Goal: Task Accomplishment & Management: Manage account settings

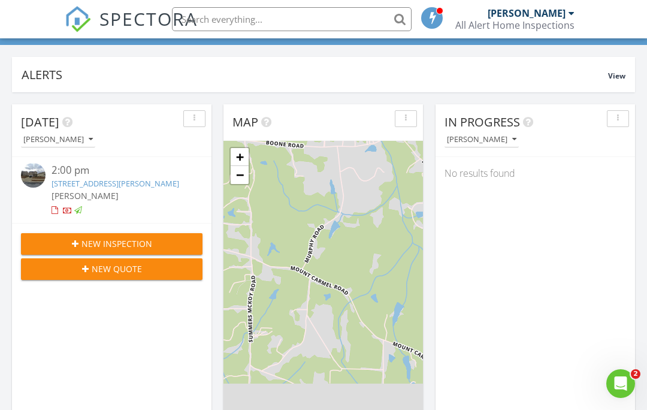
scroll to position [1092, 648]
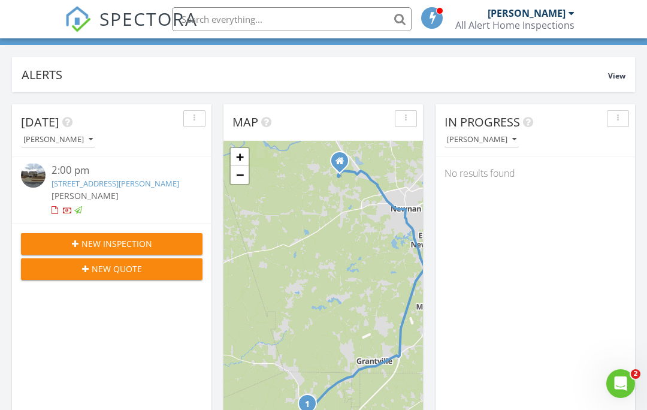
click at [34, 177] on img at bounding box center [33, 175] width 25 height 25
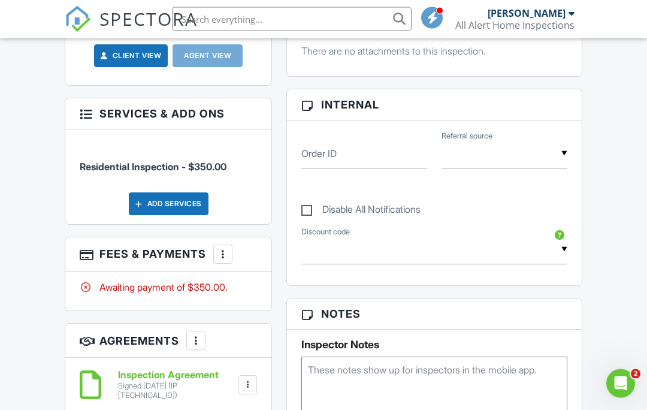
scroll to position [529, 0]
click at [209, 281] on div "Awaiting payment of $350.00." at bounding box center [168, 287] width 177 height 13
click at [230, 245] on div "More" at bounding box center [222, 254] width 19 height 19
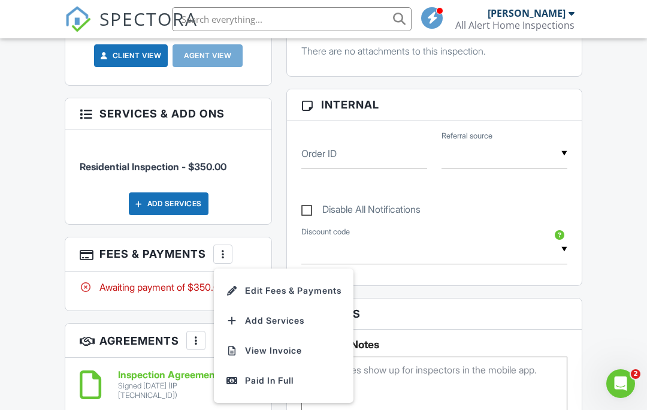
click at [282, 373] on div "Paid In Full" at bounding box center [284, 380] width 116 height 14
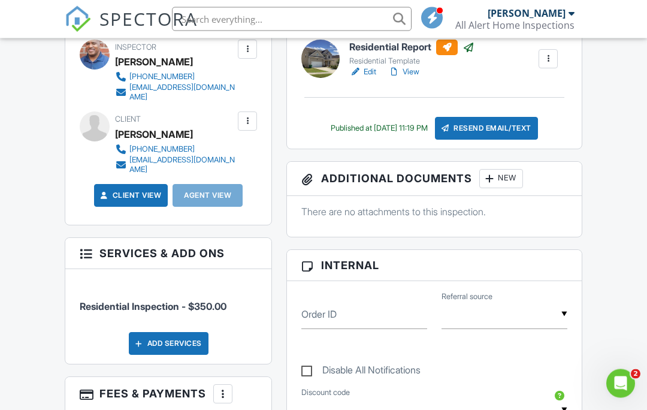
scroll to position [387, 0]
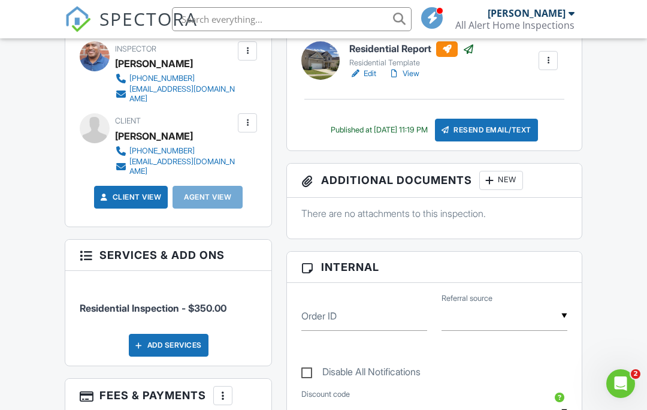
click at [508, 123] on div "Resend Email/Text" at bounding box center [486, 130] width 103 height 23
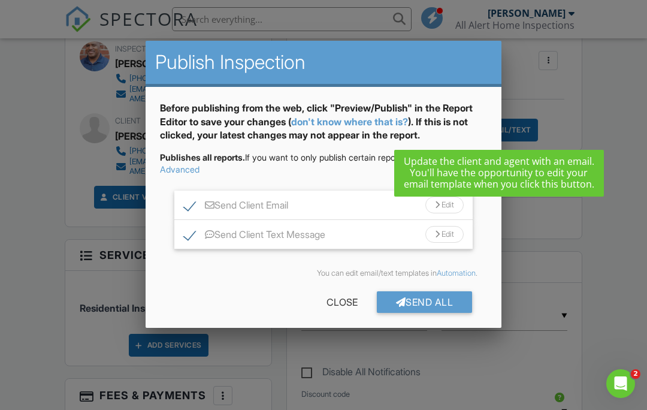
click at [428, 306] on div "Send All" at bounding box center [425, 302] width 96 height 22
